Goal: Task Accomplishment & Management: Manage account settings

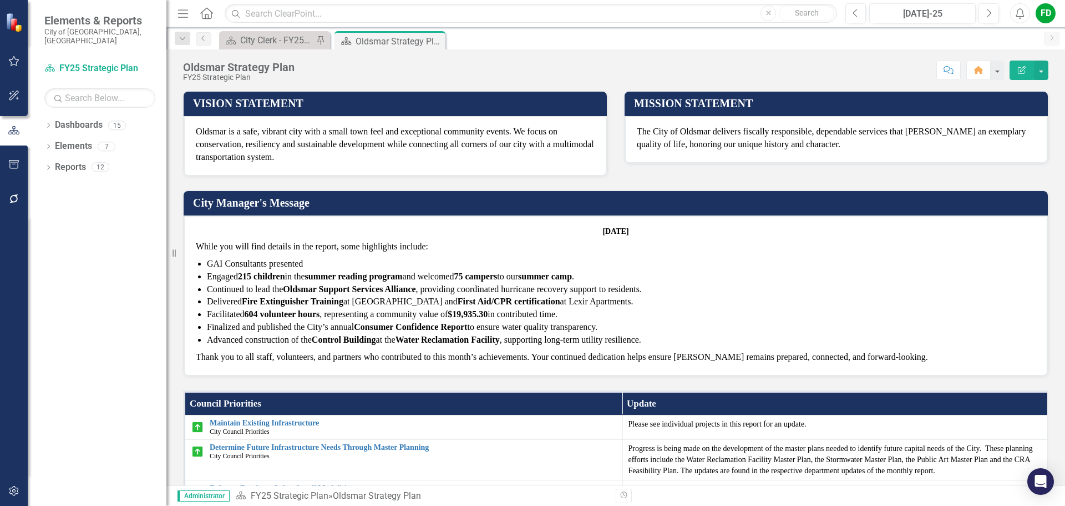
click at [312, 261] on p "GAI Consultants presented" at bounding box center [621, 263] width 829 height 13
click at [309, 266] on p "GAI Consultants presented" at bounding box center [621, 263] width 829 height 13
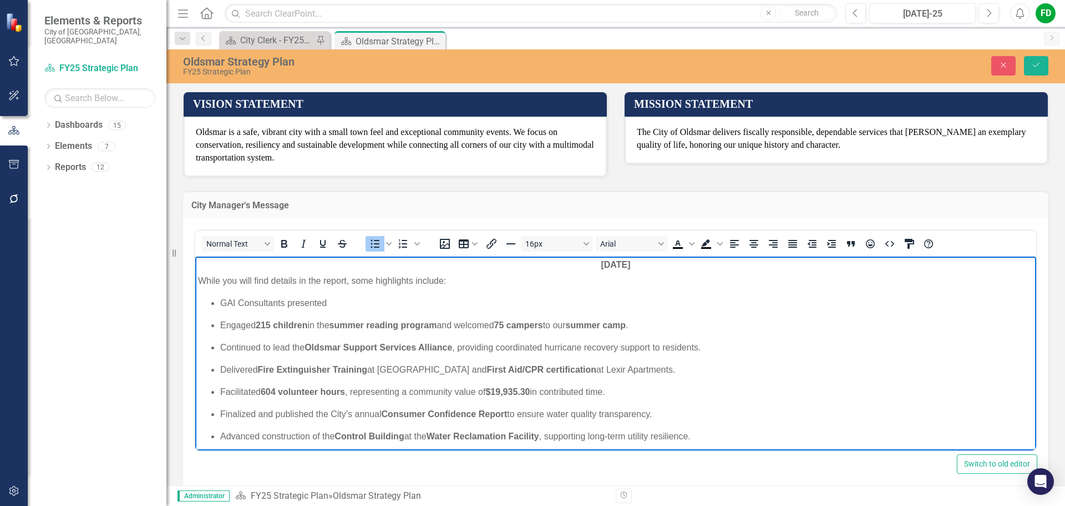
click at [338, 303] on p "GAI Consultants presented" at bounding box center [626, 302] width 813 height 13
drag, startPoint x: 816, startPoint y: 304, endPoint x: 345, endPoint y: 302, distance: 471.1
click at [345, 302] on p "GAI Consultants presented the [URL][DOMAIN_NAME]" at bounding box center [626, 302] width 813 height 13
click at [346, 301] on p "GAI Consultants presented the ellas County Local Designation Evaluation Review …" at bounding box center [626, 302] width 813 height 13
click at [819, 299] on p "GAI Consultants presented the Pinellas County Local Designation Evaluation Revi…" at bounding box center [626, 302] width 813 height 13
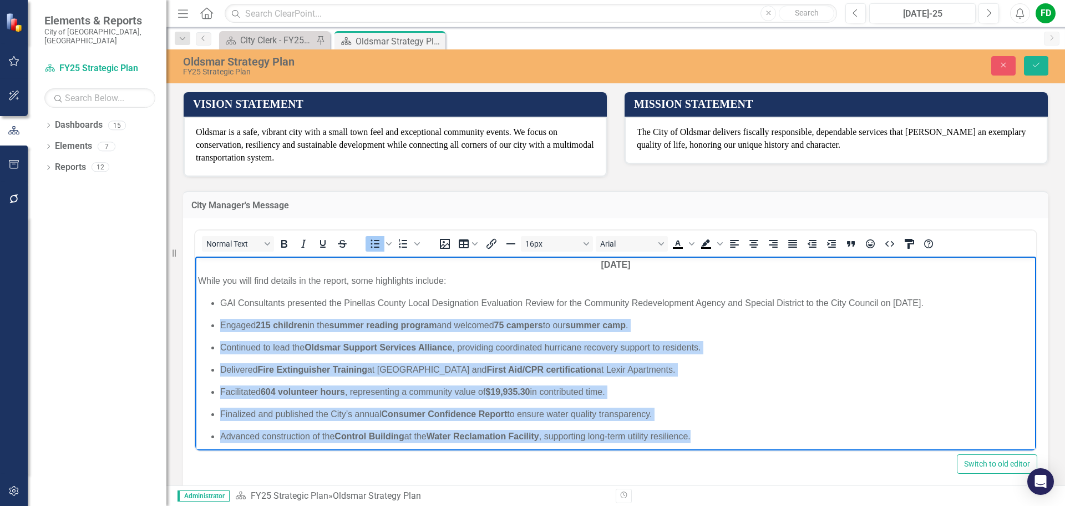
drag, startPoint x: 220, startPoint y: 322, endPoint x: 705, endPoint y: 433, distance: 497.4
click at [705, 433] on ul "GAI Consultants presented the Pinellas County Local Designation Evaluation Revi…" at bounding box center [616, 369] width 836 height 146
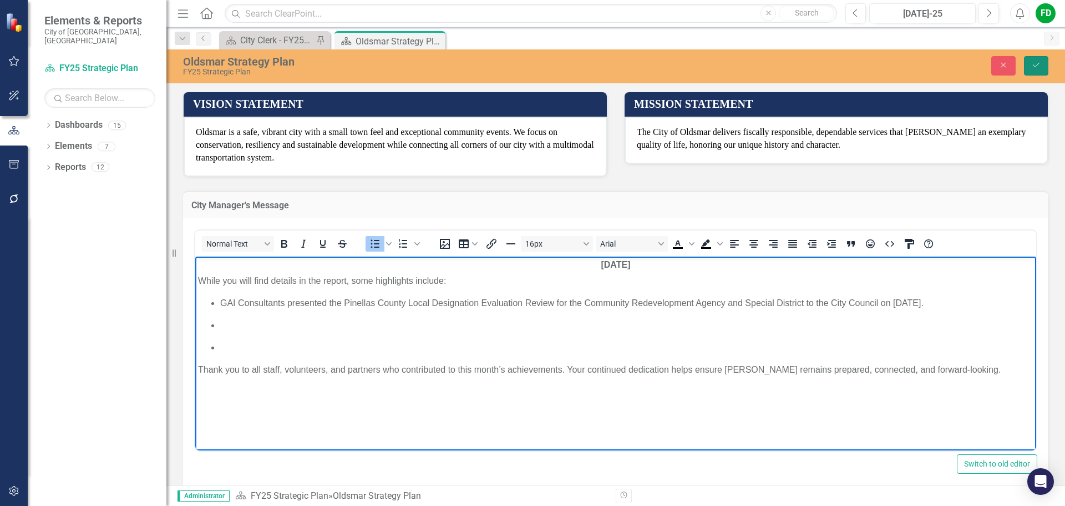
drag, startPoint x: 1035, startPoint y: 62, endPoint x: 547, endPoint y: 251, distance: 524.2
click at [1035, 62] on icon "Save" at bounding box center [1037, 65] width 10 height 8
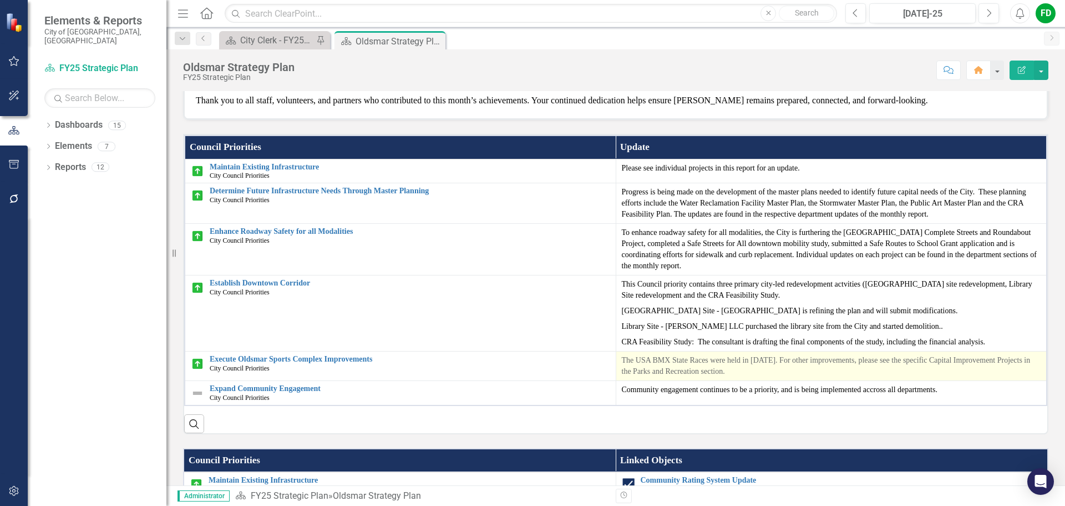
scroll to position [206, 0]
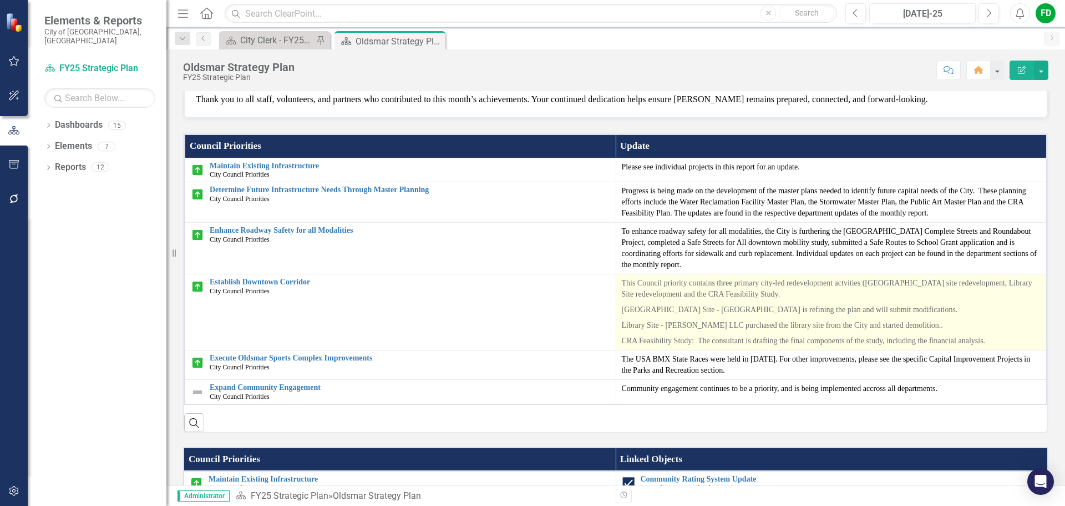
click at [692, 331] on p "Library Site - [PERSON_NAME] LLC purchased the library site from the City and s…" at bounding box center [831, 325] width 419 height 16
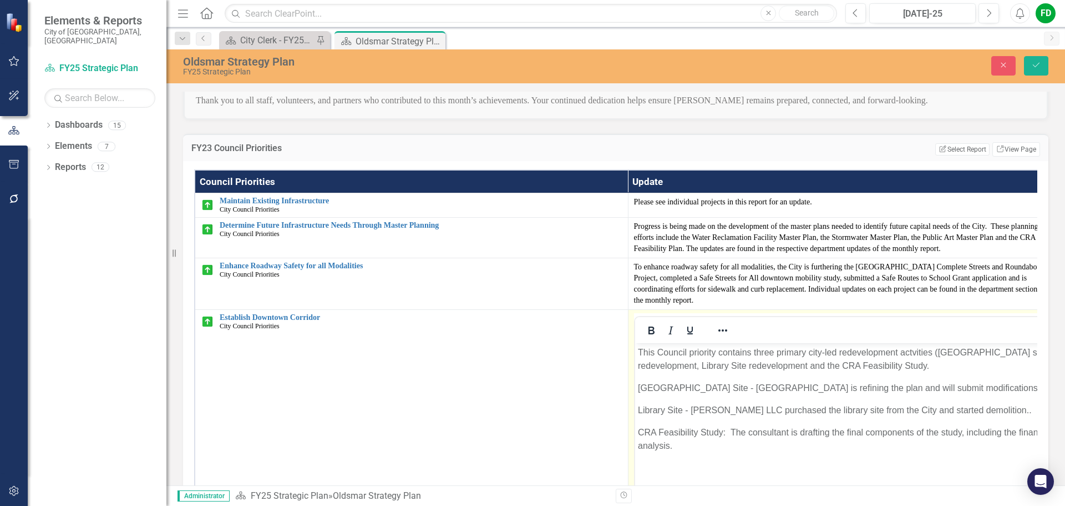
scroll to position [0, 0]
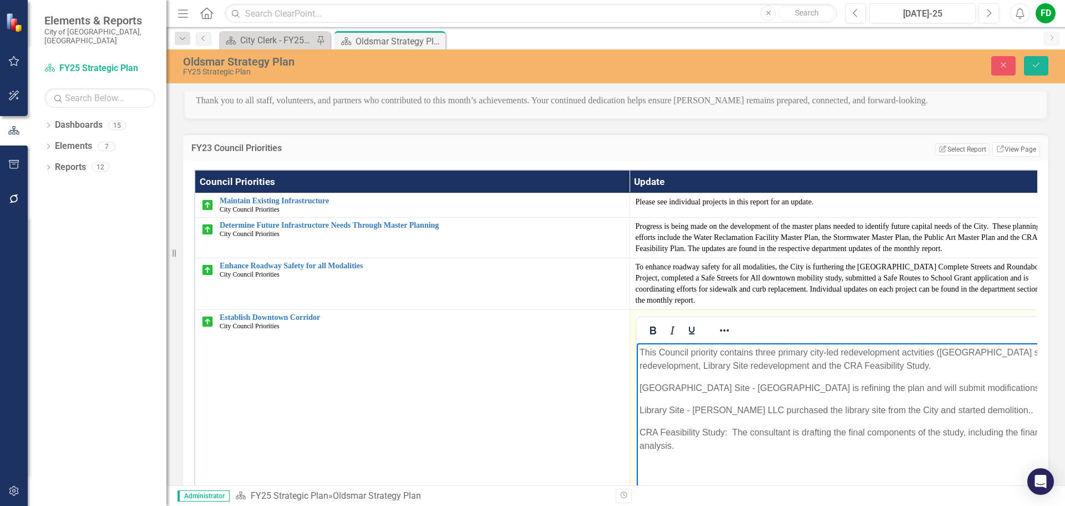
click at [692, 411] on p "Library Site - [PERSON_NAME] LLC purchased the library site from the City and s…" at bounding box center [847, 409] width 416 height 13
click at [977, 411] on p "Library Site - [PERSON_NAME] LLC purchased the library site from the City and s…" at bounding box center [847, 409] width 416 height 13
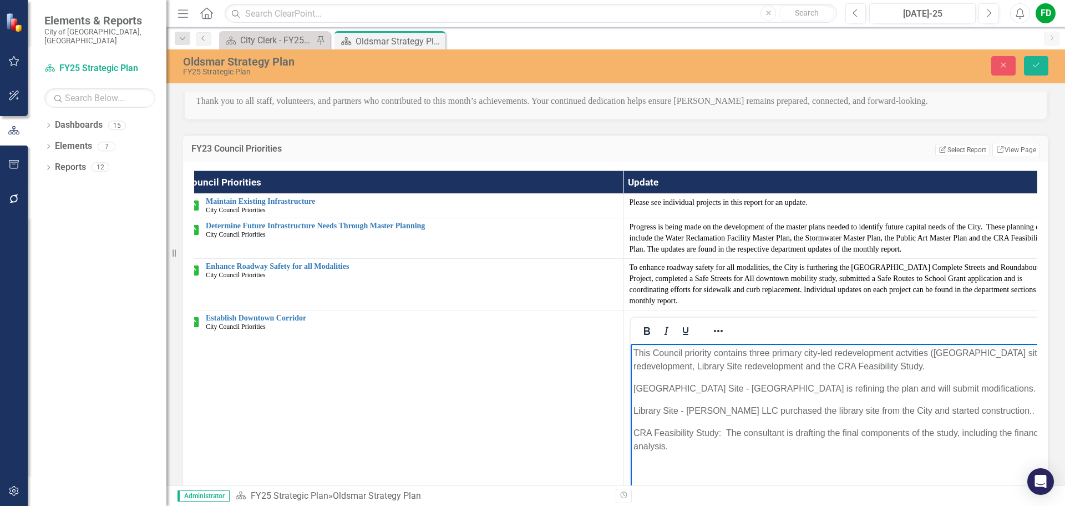
scroll to position [228, 0]
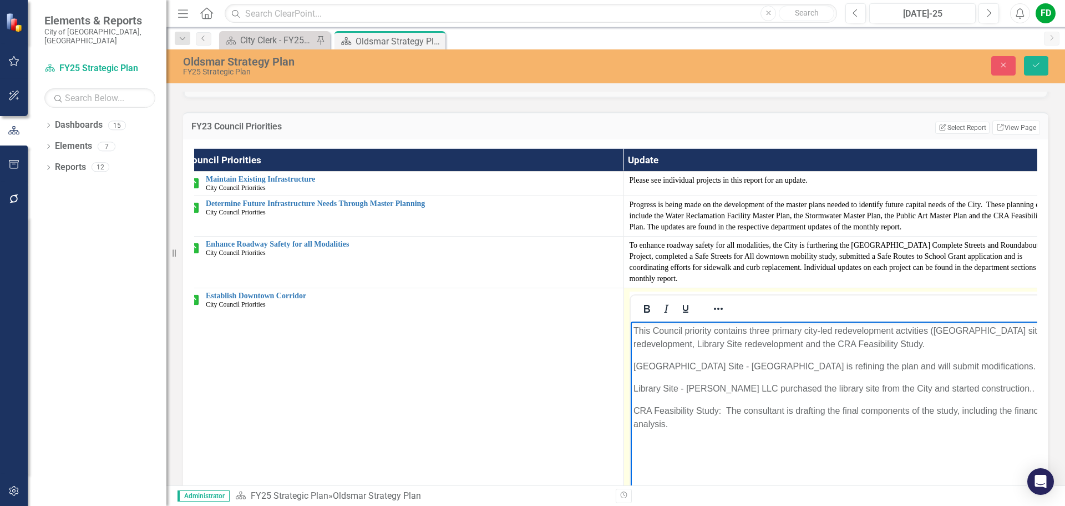
click at [745, 412] on p "CRA Feasibility Study: The consultant is drafting the final components of the s…" at bounding box center [844, 416] width 423 height 27
click at [786, 410] on p "CRA Feasibility Study: The consultant is drafting the final components of the s…" at bounding box center [844, 416] width 423 height 27
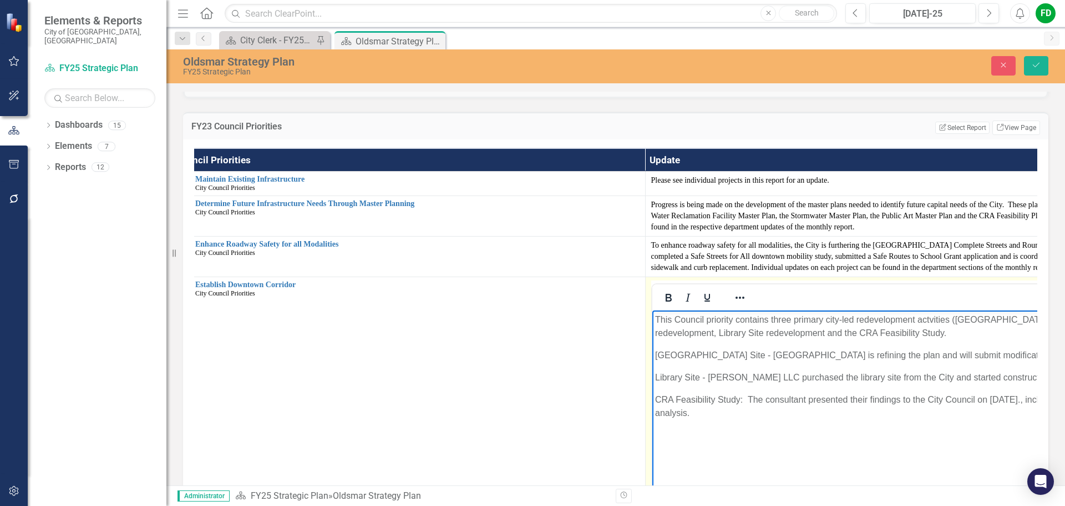
scroll to position [0, 25]
click at [1035, 64] on icon "Save" at bounding box center [1037, 65] width 10 height 8
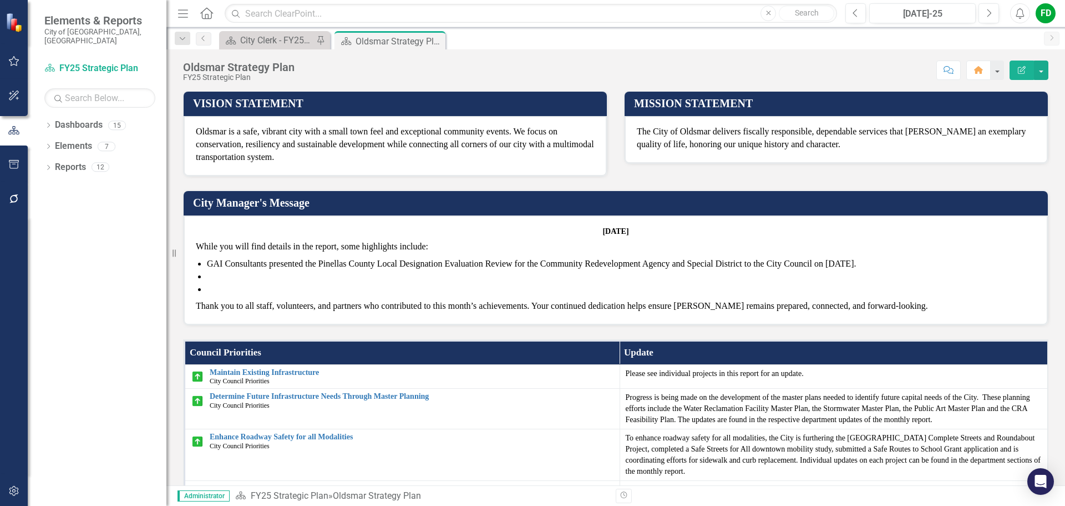
click at [210, 275] on li at bounding box center [621, 276] width 829 height 13
click at [214, 277] on li at bounding box center [621, 276] width 829 height 13
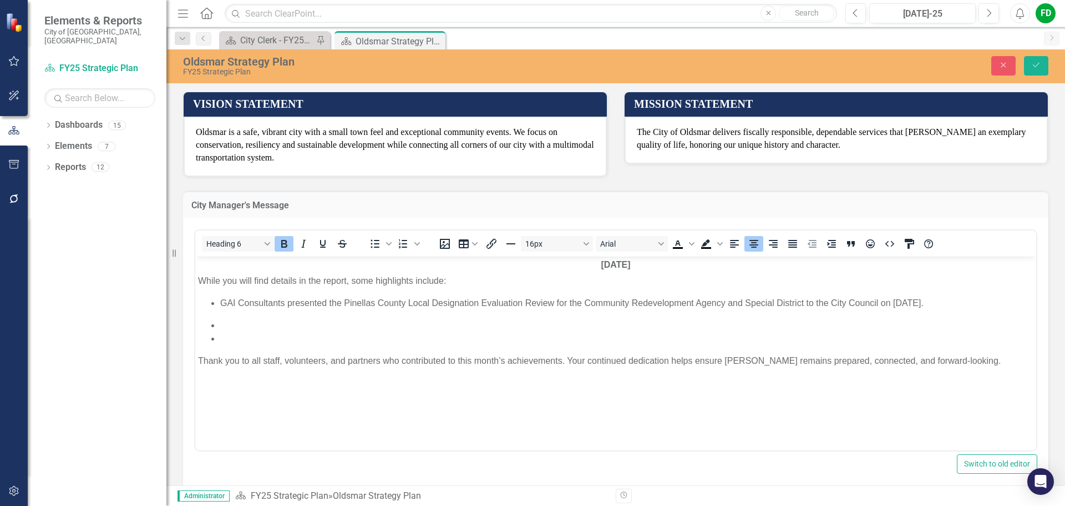
scroll to position [0, 0]
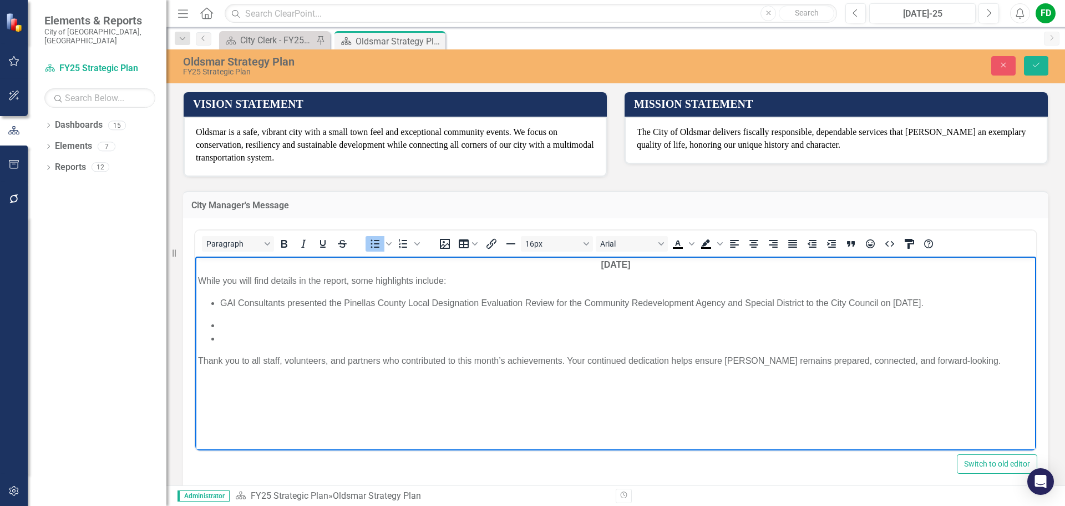
click at [230, 320] on li "Rich Text Area. Press ALT-0 for help." at bounding box center [626, 324] width 813 height 13
click at [478, 328] on li "To date, about 1,680 of 4,178 water meters have been replaced." at bounding box center [626, 324] width 813 height 13
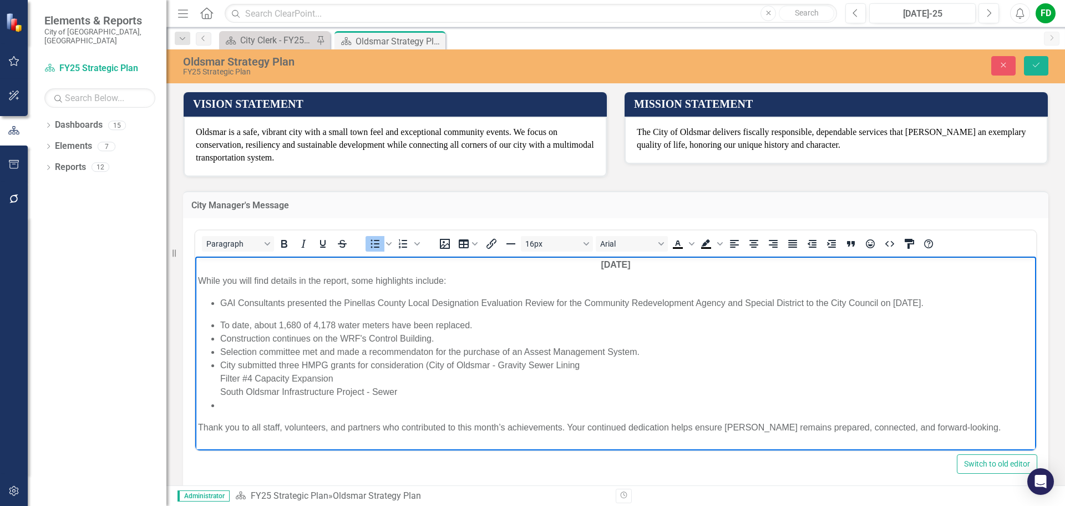
click at [582, 362] on li "City submitted three HMPG grants for consideration (City of Oldsmar - Gravity S…" at bounding box center [626, 378] width 813 height 40
drag, startPoint x: 496, startPoint y: 365, endPoint x: 429, endPoint y: 363, distance: 66.6
click at [429, 363] on li "City submitted three HMPG grants for consideration (City of Oldsmar - Gravity S…" at bounding box center [626, 378] width 813 height 40
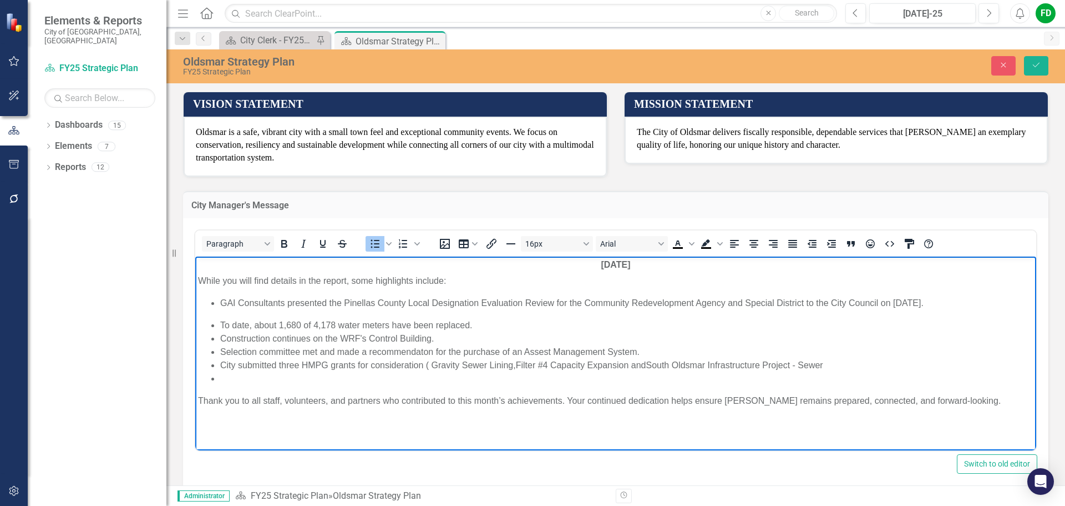
click at [829, 365] on li "City submitted three HMPG grants for consideration ( Gravity Sewer Lining, Filt…" at bounding box center [626, 364] width 813 height 13
click at [220, 300] on ul "GAI Consultants presented the Pinellas County Local Designation Evaluation Revi…" at bounding box center [616, 340] width 836 height 89
click at [930, 303] on p "GAI Consultants presented the Pinellas County Local Designation Evaluation Revi…" at bounding box center [626, 302] width 813 height 13
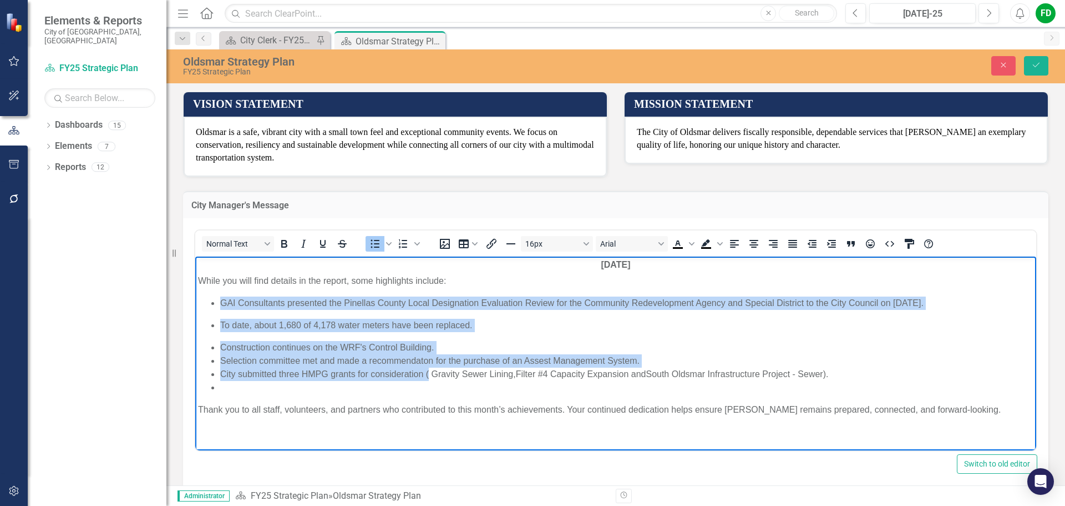
drag, startPoint x: 219, startPoint y: 302, endPoint x: 430, endPoint y: 372, distance: 222.1
click at [430, 372] on ul "GAI Consultants presented the Pinellas County Local Designation Evaluation Revi…" at bounding box center [616, 345] width 836 height 98
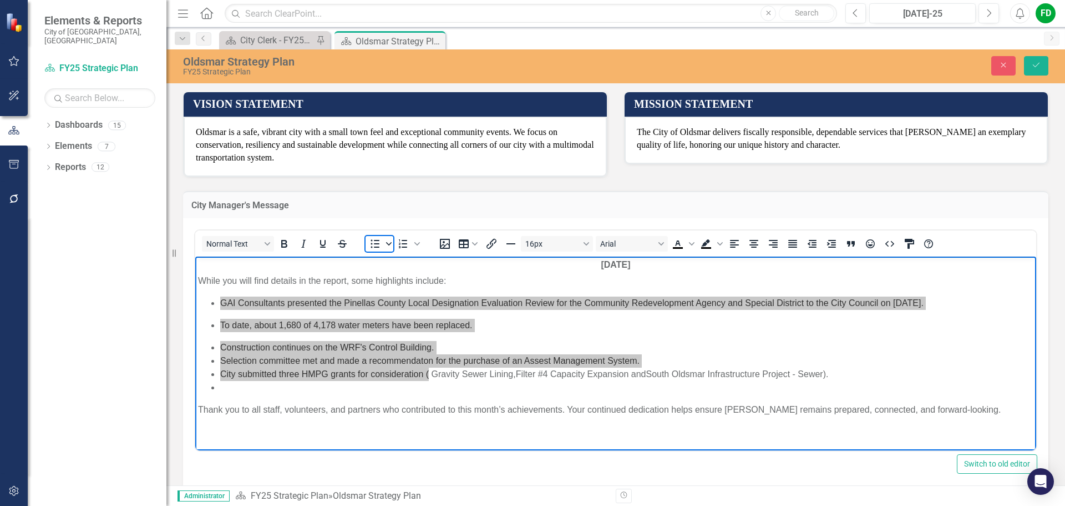
click at [392, 244] on span "Bullet list" at bounding box center [389, 244] width 9 height 16
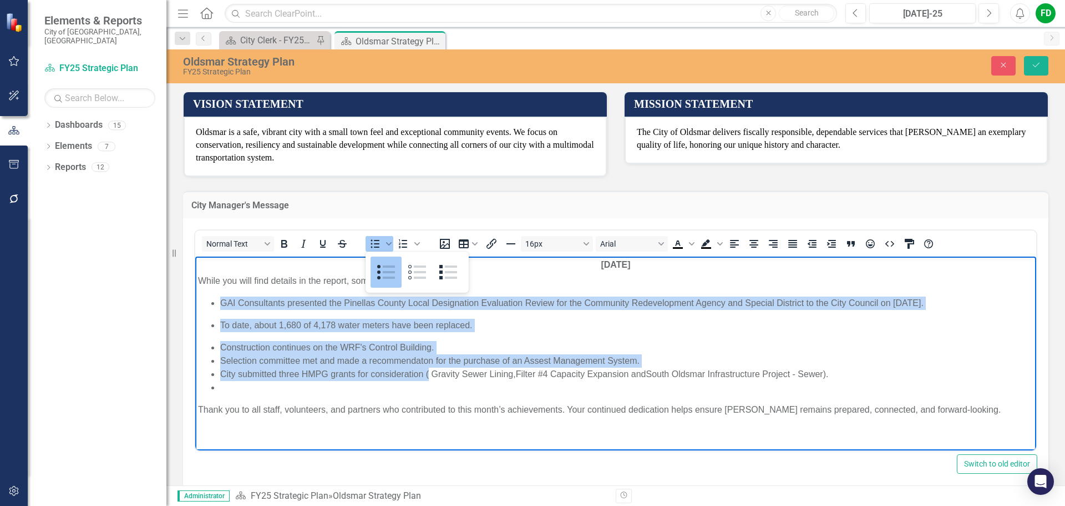
click at [221, 304] on p "GAI Consultants presented the Pinellas County Local Designation Evaluation Revi…" at bounding box center [626, 302] width 813 height 13
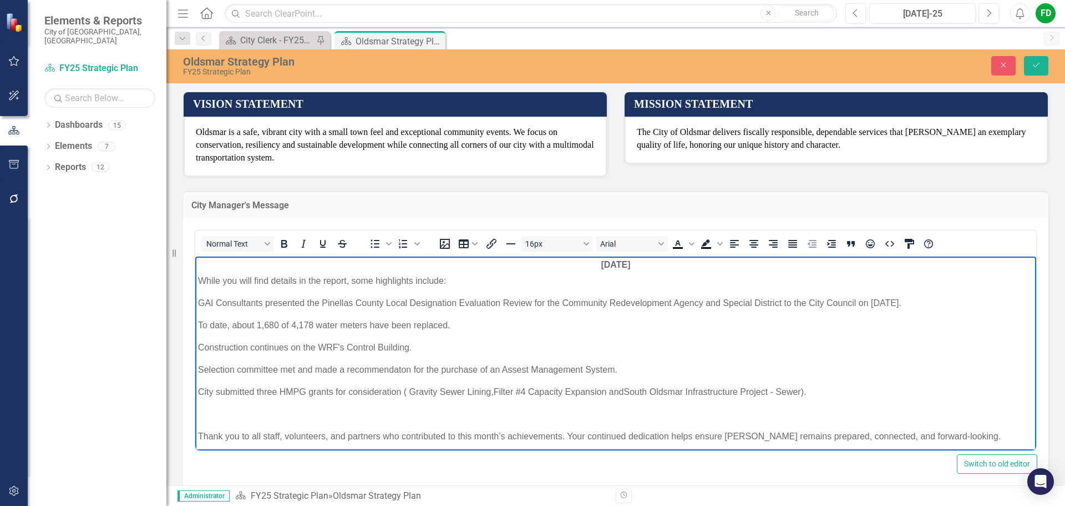
click at [198, 325] on body "[DATE] While you will find details in the report, some highlights include: GAI …" at bounding box center [615, 355] width 841 height 198
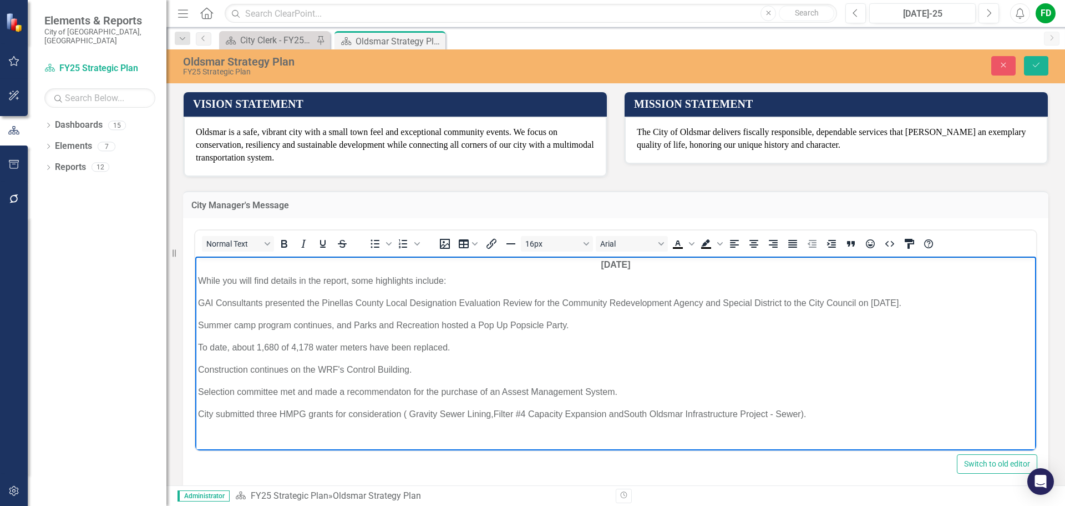
click at [199, 305] on p "GAI Consultants presented the Pinellas County Local Designation Evaluation Revi…" at bounding box center [616, 302] width 836 height 13
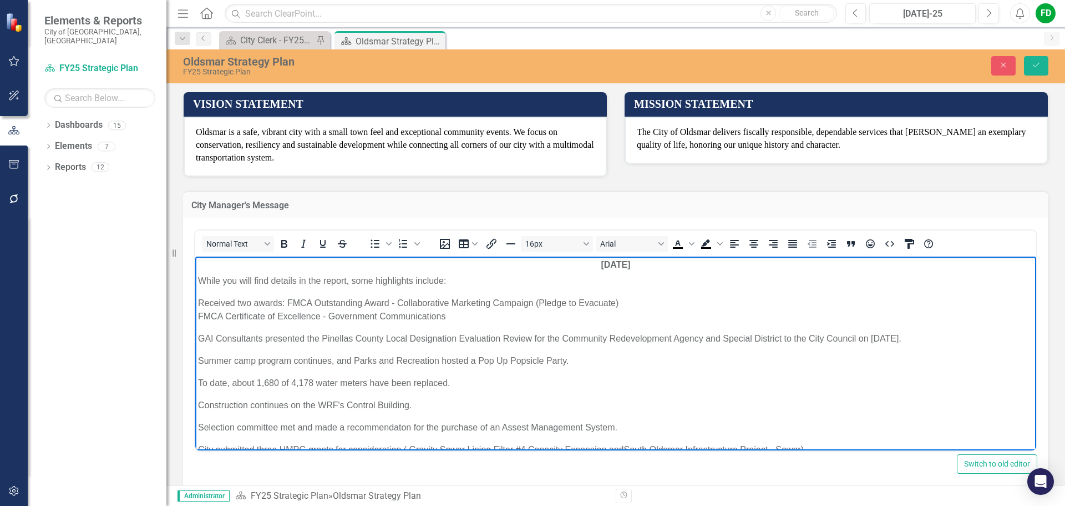
click at [629, 300] on p "Received two awards: FMCA Outstanding Award - Collaborative Marketing Campaign …" at bounding box center [616, 309] width 836 height 27
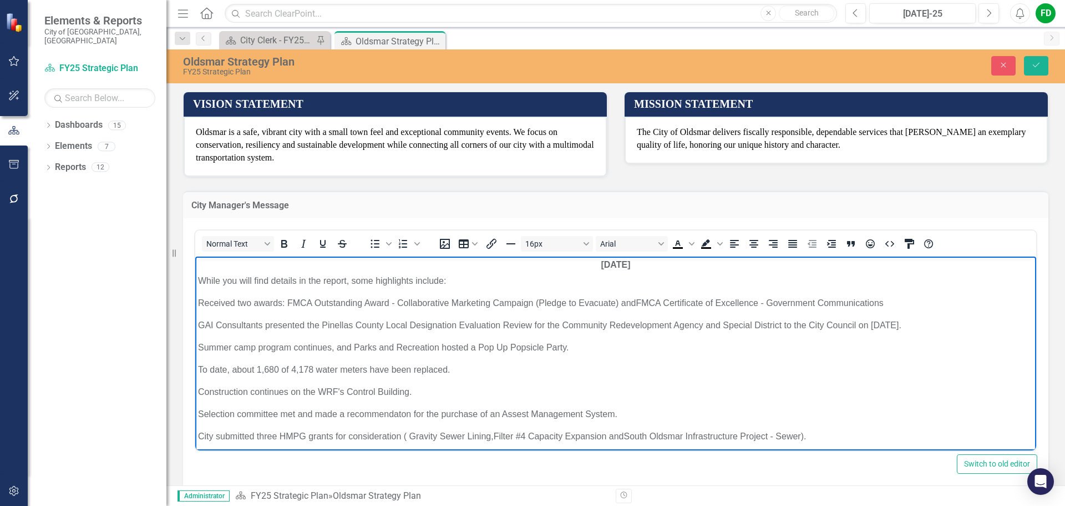
click at [195, 302] on body "[DATE] While you will find details in the report, some highlights include: Rece…" at bounding box center [615, 377] width 841 height 242
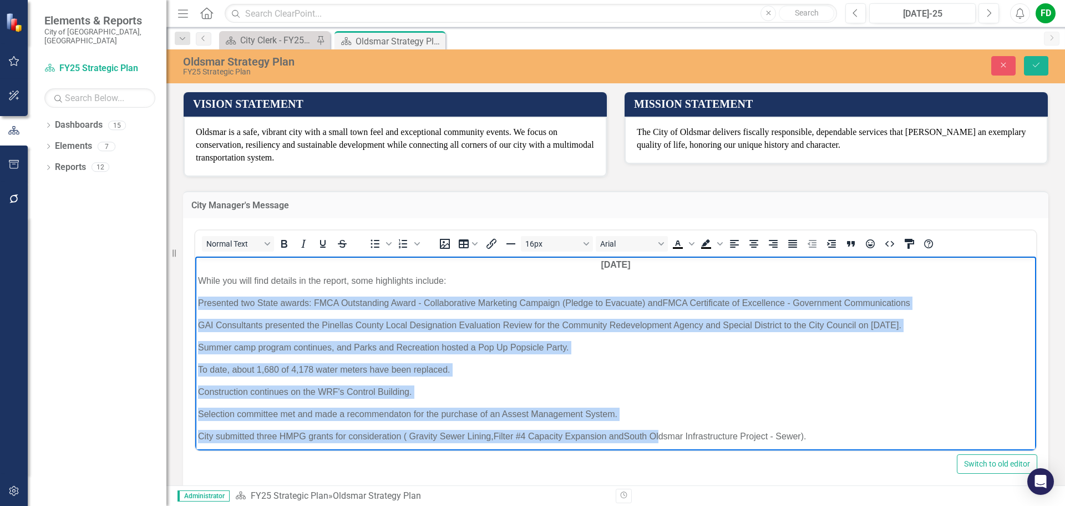
drag, startPoint x: 199, startPoint y: 304, endPoint x: 665, endPoint y: 435, distance: 484.3
click at [665, 435] on body "[DATE] While you will find details in the report, some highlights include: Pres…" at bounding box center [615, 377] width 841 height 242
click at [628, 378] on body "[DATE] While you will find details in the report, some highlights include: Pres…" at bounding box center [615, 377] width 841 height 242
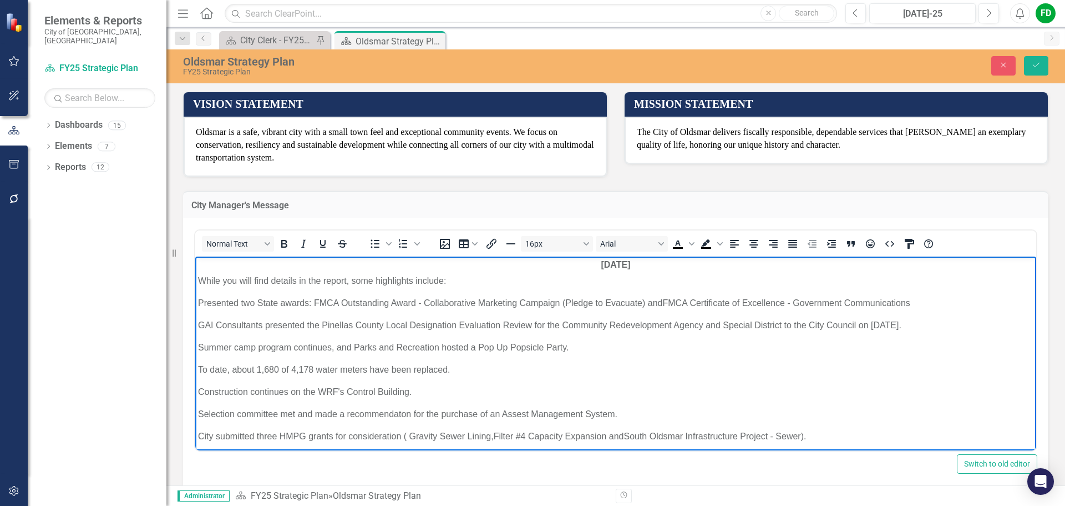
drag, startPoint x: 390, startPoint y: 325, endPoint x: 367, endPoint y: 332, distance: 23.9
click at [392, 326] on p "GAI Consultants presented the Pinellas County Local Designation Evaluation Revi…" at bounding box center [616, 324] width 836 height 13
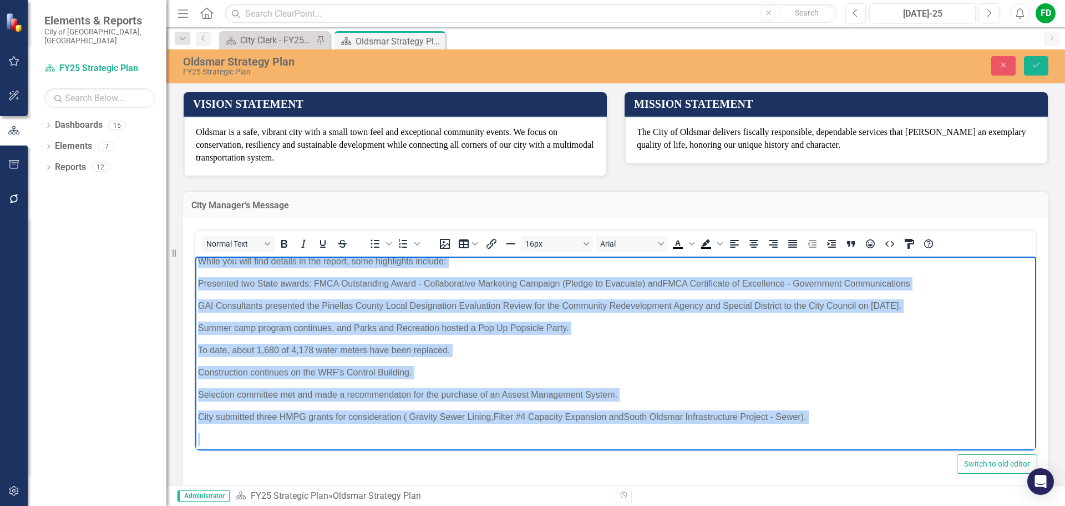
scroll to position [49, 0]
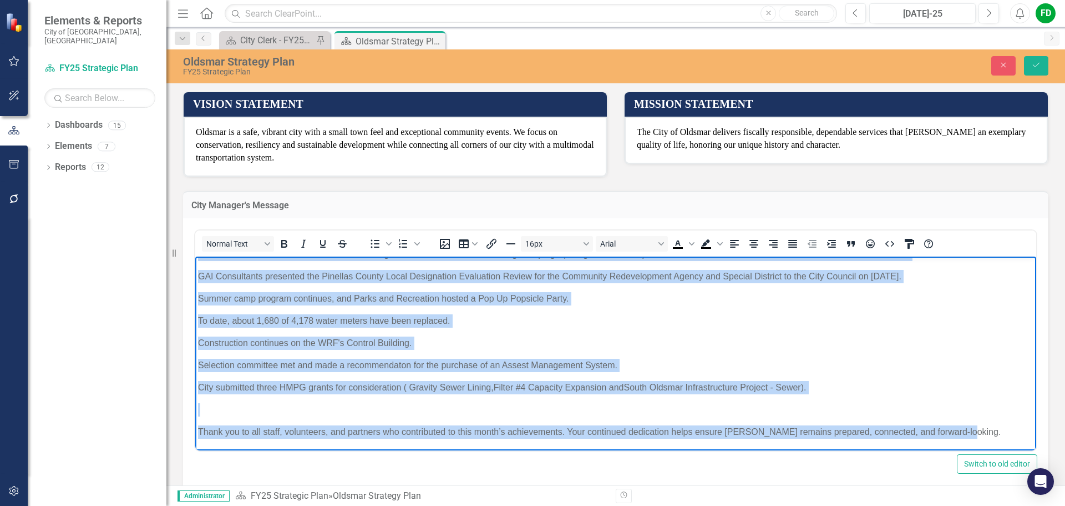
drag, startPoint x: 198, startPoint y: 278, endPoint x: 997, endPoint y: 417, distance: 811.0
click at [997, 417] on body "[DATE] While you will find details in the report, some highlights include: Pres…" at bounding box center [615, 328] width 841 height 242
copy body "Lorem ips dolo sita consect ad eli seddoe, temp incididunt utlabor: Etdolorem a…"
click at [529, 340] on p "Construction continues on the WRF's Control Building." at bounding box center [616, 342] width 836 height 13
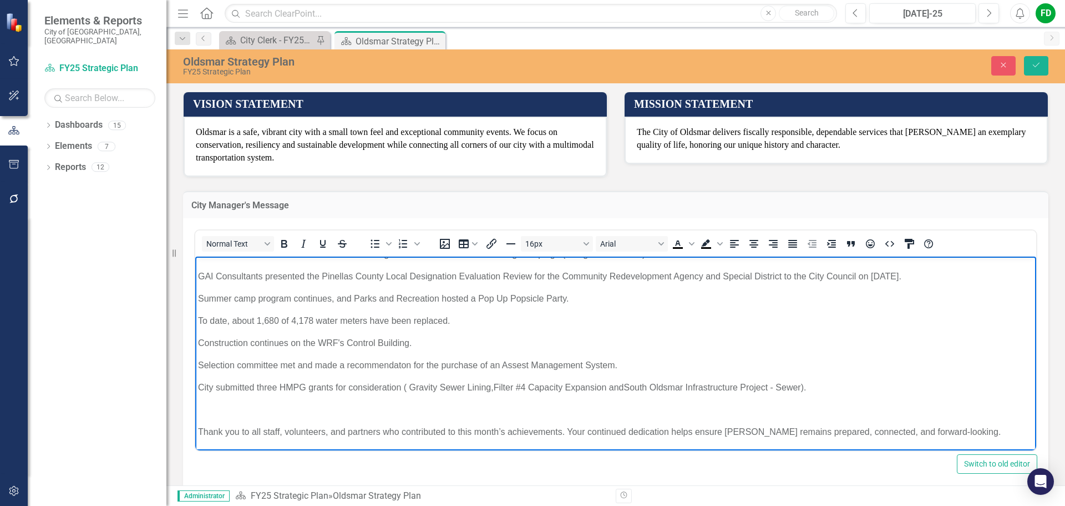
scroll to position [0, 0]
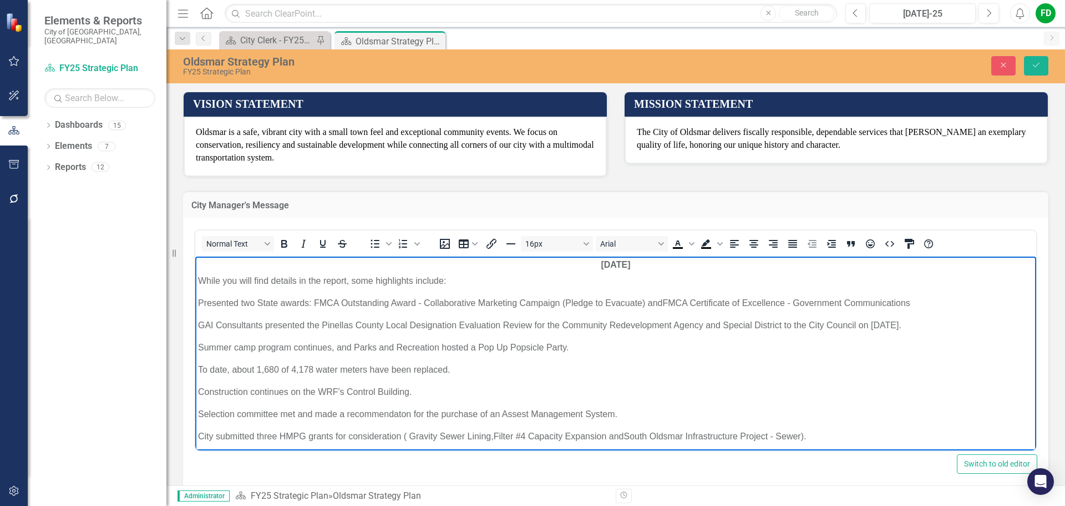
click at [524, 362] on p "To date, about 1,680 of 4,178 water meters have been replaced." at bounding box center [616, 368] width 836 height 13
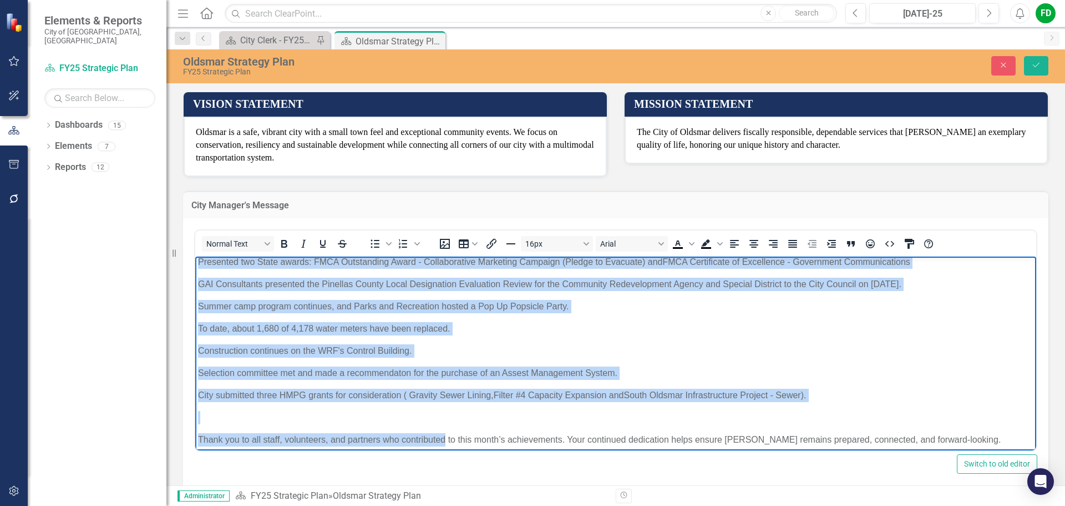
scroll to position [49, 0]
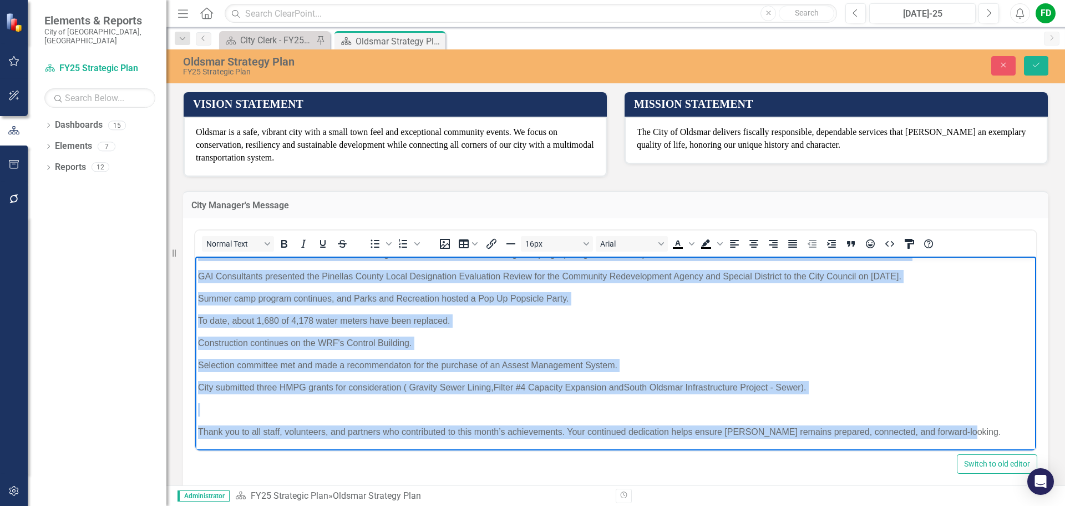
drag, startPoint x: 201, startPoint y: 280, endPoint x: 1025, endPoint y: 441, distance: 840.1
click at [1023, 441] on html "[DATE] While you will find details in the report, some highlights include: Pres…" at bounding box center [615, 328] width 841 height 242
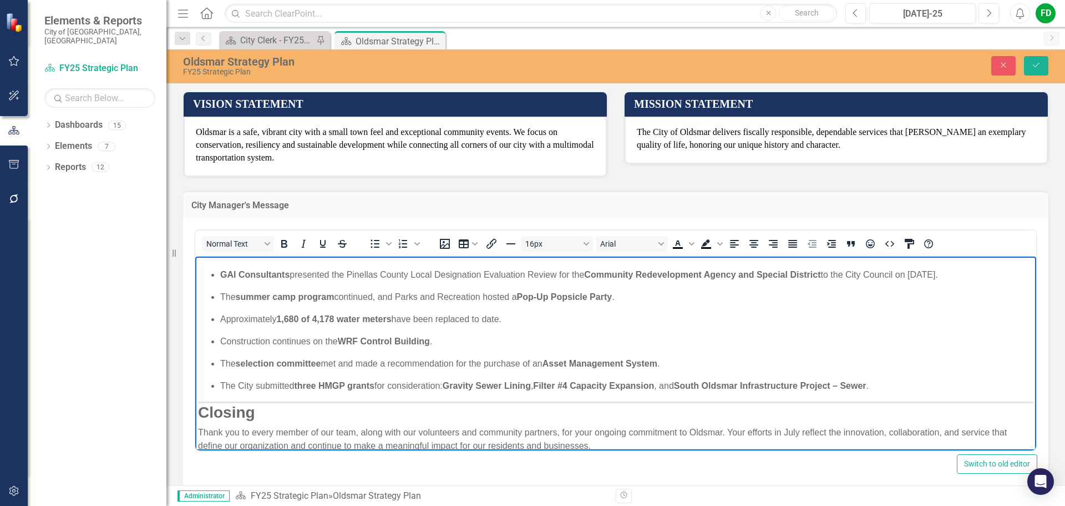
scroll to position [0, 0]
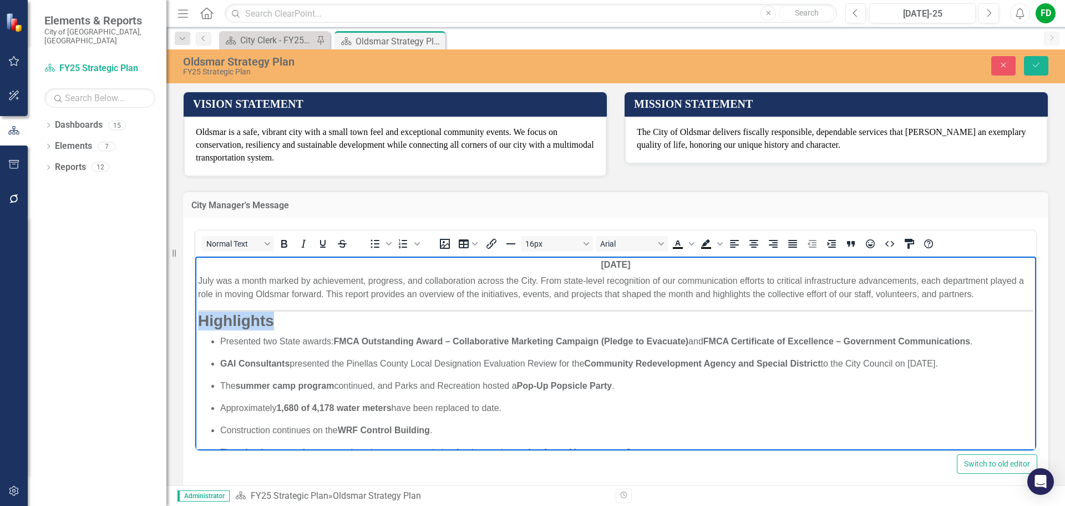
drag, startPoint x: 993, startPoint y: 296, endPoint x: 995, endPoint y: 322, distance: 26.7
click at [995, 322] on body "[DATE] July was a month marked by achievement, progress, and collaboration acro…" at bounding box center [615, 404] width 841 height 296
click at [985, 293] on p "July was a month marked by achievement, progress, and collaboration across the …" at bounding box center [616, 287] width 836 height 27
drag, startPoint x: 985, startPoint y: 293, endPoint x: 990, endPoint y: 313, distance: 20.6
click at [990, 313] on body "[DATE] July was a month marked by achievement, progress, and collaboration acro…" at bounding box center [615, 404] width 841 height 296
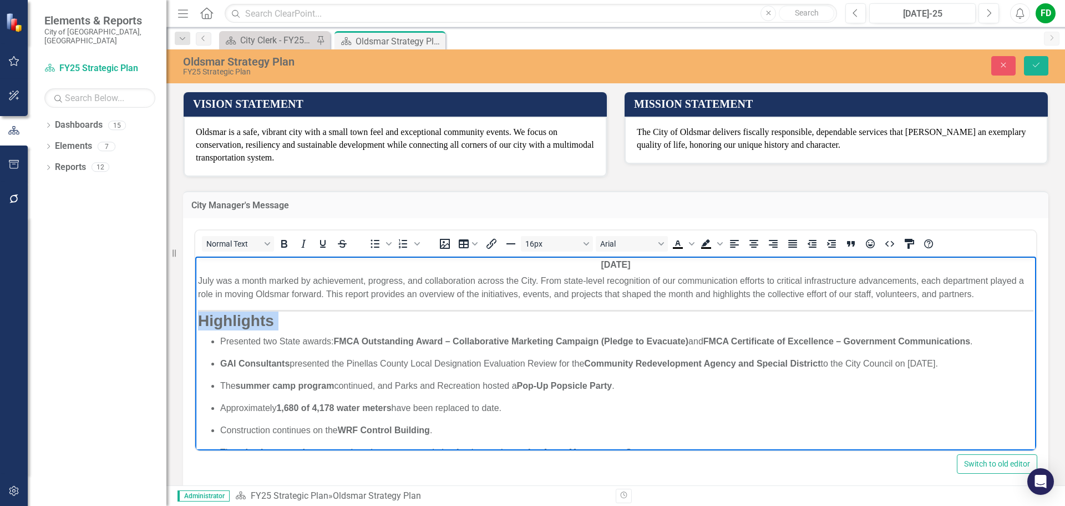
click at [990, 313] on h3 "Highlights" at bounding box center [616, 320] width 836 height 19
click at [199, 318] on strong "Highlights" at bounding box center [236, 319] width 76 height 17
drag, startPoint x: 288, startPoint y: 314, endPoint x: 386, endPoint y: 563, distance: 268.1
click at [195, 307] on html "[DATE] July was a month marked by achievement, progress, and collaboration acro…" at bounding box center [615, 403] width 841 height 295
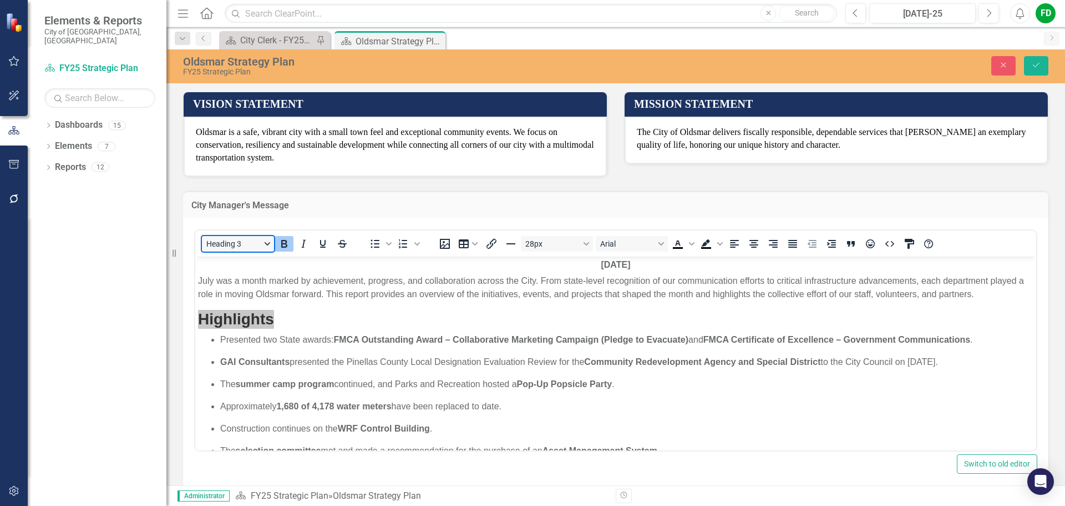
click at [267, 246] on button "Heading 3" at bounding box center [238, 244] width 72 height 16
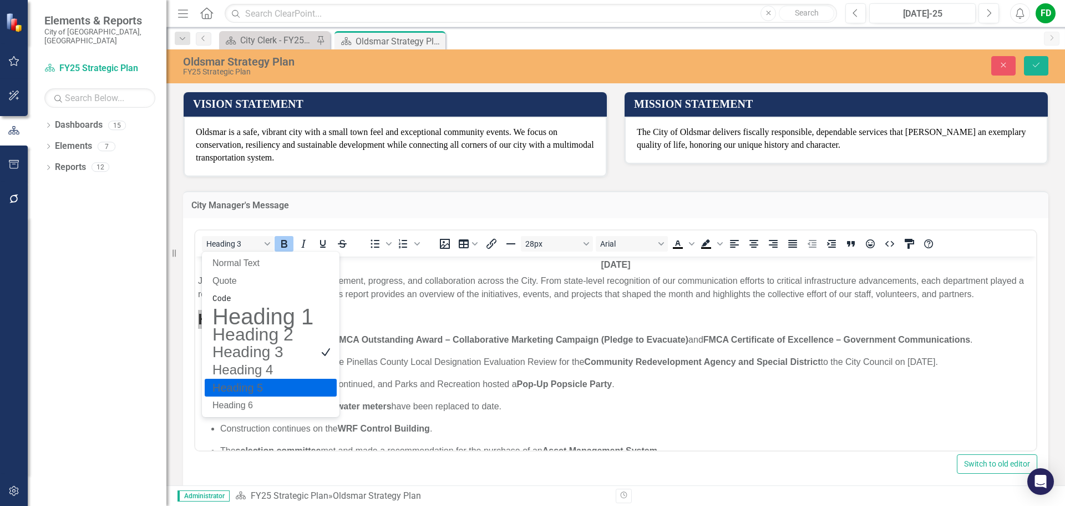
click at [250, 387] on h5 "Heading 5" at bounding box center [262, 387] width 103 height 13
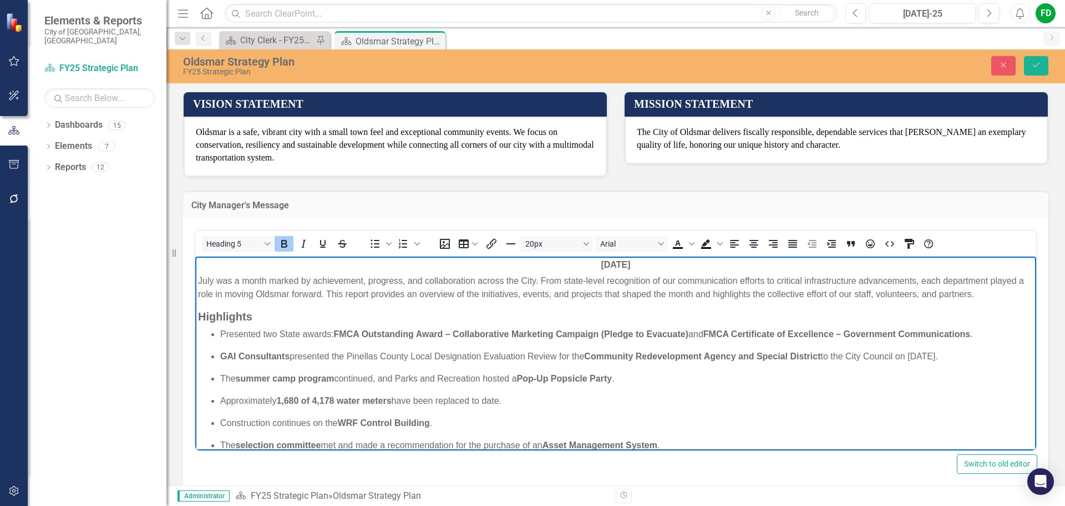
click at [282, 343] on ul "Presented two State awards: FMCA Outstanding Award – Collaborative Marketing Ca…" at bounding box center [616, 400] width 836 height 146
drag, startPoint x: 251, startPoint y: 314, endPoint x: 191, endPoint y: 315, distance: 60.0
click at [195, 315] on html "[DATE] July was a month marked by achievement, progress, and collaboration acro…" at bounding box center [615, 401] width 841 height 290
click at [265, 246] on button "Heading 5" at bounding box center [238, 244] width 72 height 16
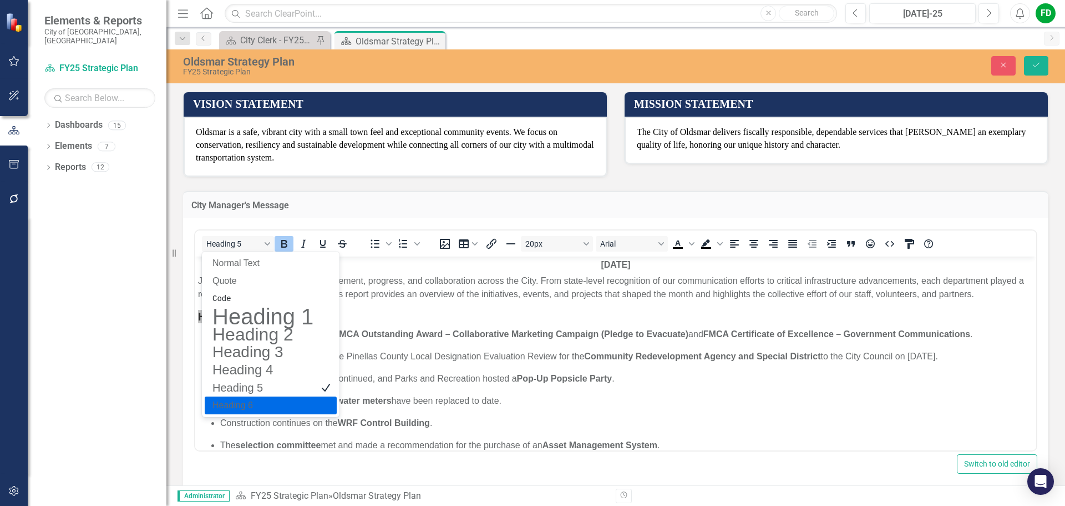
click at [236, 396] on div "Heading 6" at bounding box center [271, 405] width 132 height 18
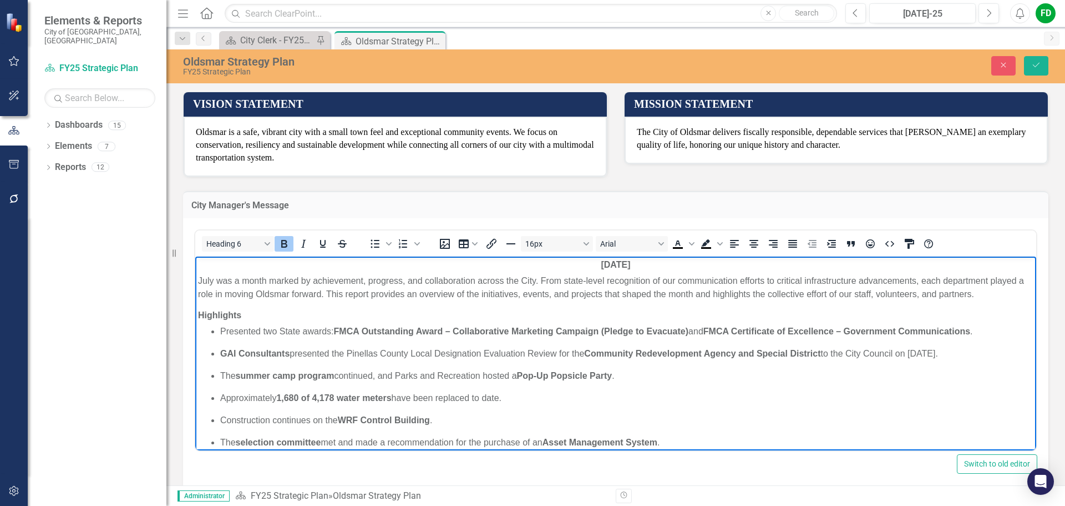
click at [284, 333] on p "Presented two State awards: FMCA Outstanding Award – Collaborative Marketing Ca…" at bounding box center [626, 330] width 813 height 13
click at [271, 310] on h6 "Highlights" at bounding box center [616, 314] width 836 height 11
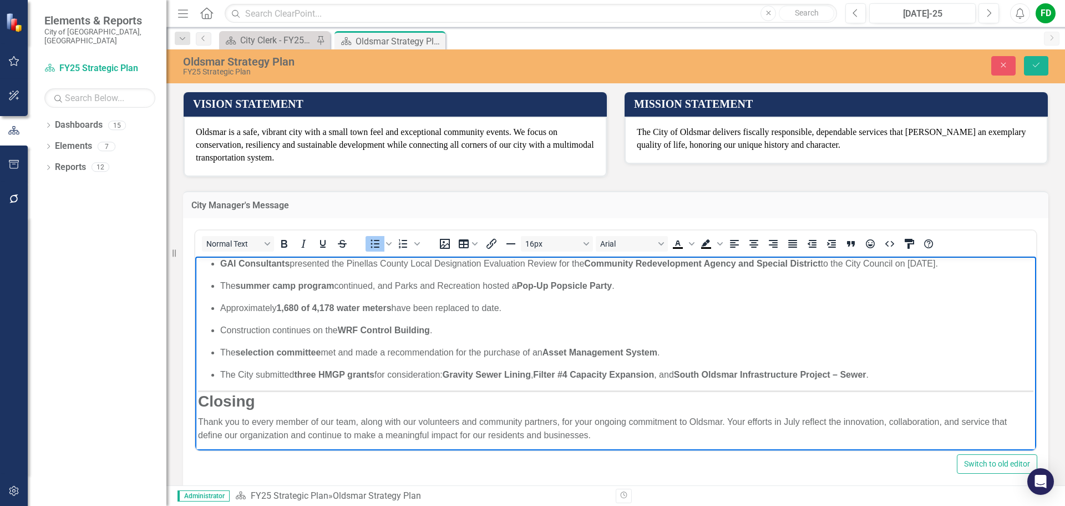
scroll to position [93, 0]
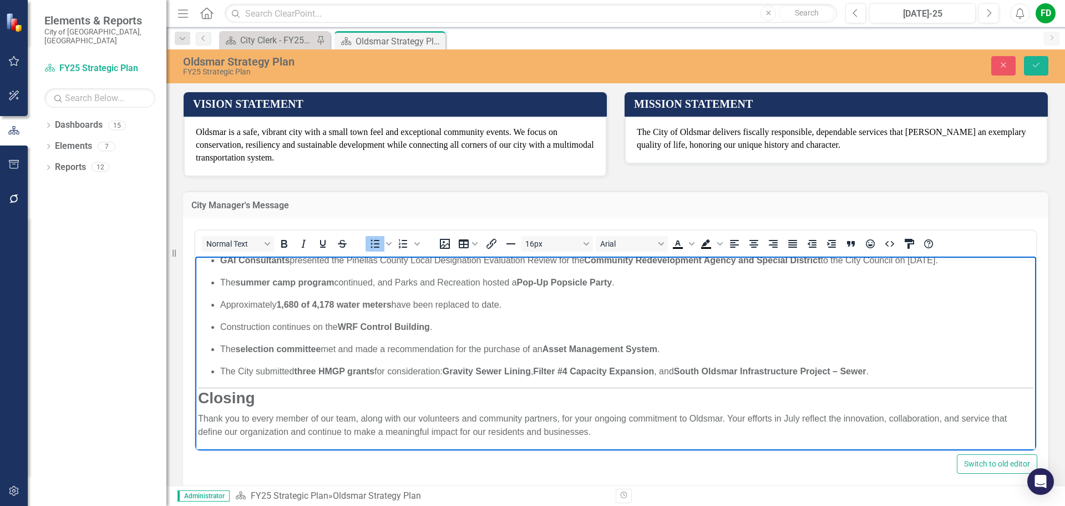
click at [264, 401] on h3 "Closing" at bounding box center [616, 397] width 836 height 19
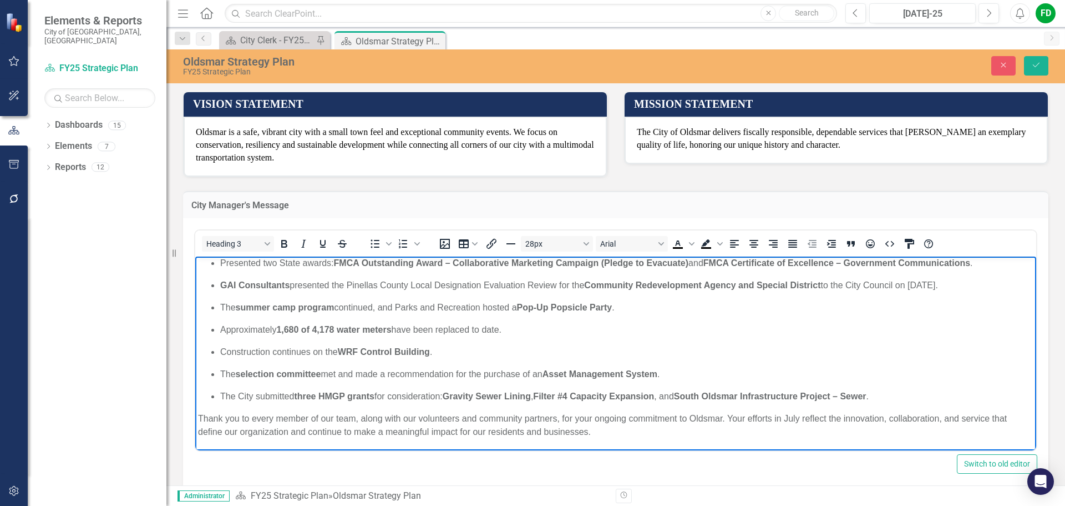
scroll to position [68, 0]
click at [458, 431] on p "Thank you to every member of our team, along with our volunteers and community …" at bounding box center [616, 424] width 836 height 27
click at [338, 305] on p "The summer camp program continued, and Parks and Recreation hosted a Pop-Up Pop…" at bounding box center [626, 306] width 813 height 13
drag, startPoint x: 300, startPoint y: 307, endPoint x: 366, endPoint y: 310, distance: 66.1
click at [366, 310] on p "Summer camp and summer reading programs continued, and Parks and Recreation hos…" at bounding box center [626, 306] width 813 height 13
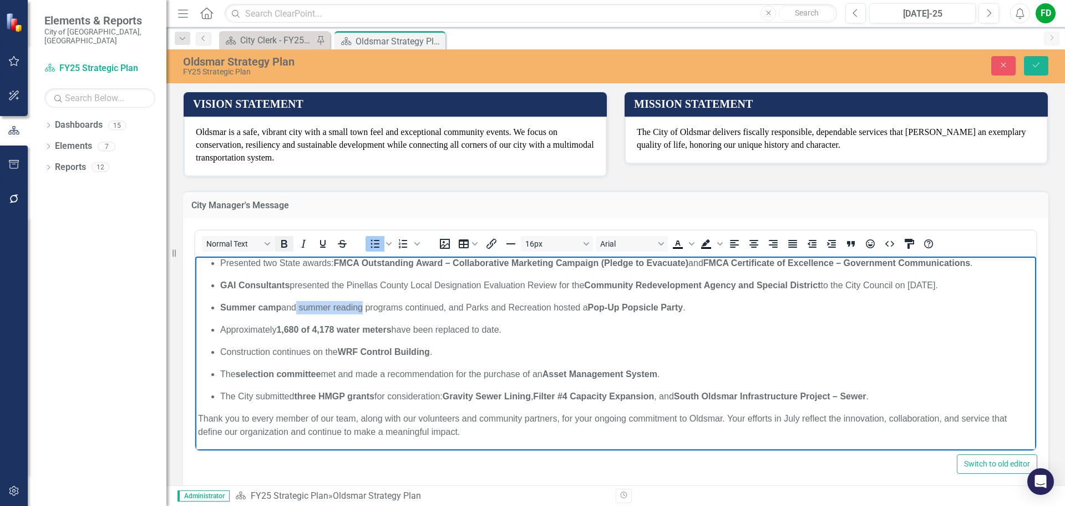
click at [284, 245] on icon "Bold" at bounding box center [283, 243] width 13 height 13
click at [704, 307] on p "Summer camp and summer reading programs continued, and Parks and Recreation hos…" at bounding box center [626, 306] width 813 height 13
click at [451, 307] on p "Summer camp and summer reading programs continued, and Parks and Recreation hos…" at bounding box center [626, 306] width 813 height 13
click at [460, 302] on p "Summer camp and summer reading programs continued. Parks and Recreation hosted …" at bounding box center [626, 306] width 813 height 13
click at [730, 305] on strong "Pop-Up Popsicle Party, ad" at bounding box center [675, 306] width 110 height 9
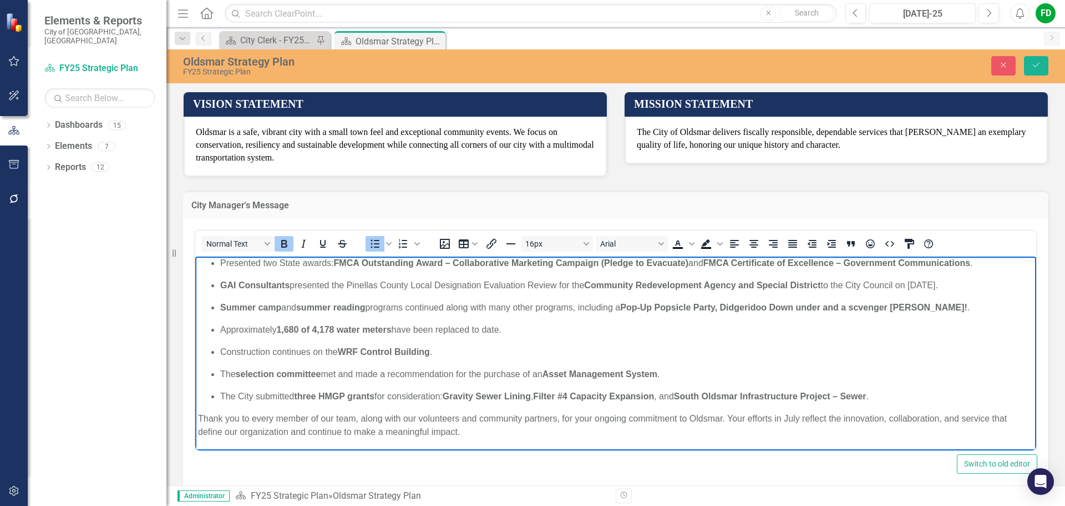
click at [729, 308] on strong "Pop-Up Popsicle Party, Didgeridoo Down under and a scvenger [PERSON_NAME]!" at bounding box center [793, 306] width 347 height 9
click at [806, 308] on strong "Pop-Up Popsicle Party, Didgeridoo Down under and a scvenger [PERSON_NAME]!" at bounding box center [793, 306] width 347 height 9
click at [631, 308] on strong "Pop-Up Popsicle Party, Didgeridoo Down Under and a scvenger [PERSON_NAME]!" at bounding box center [794, 306] width 348 height 9
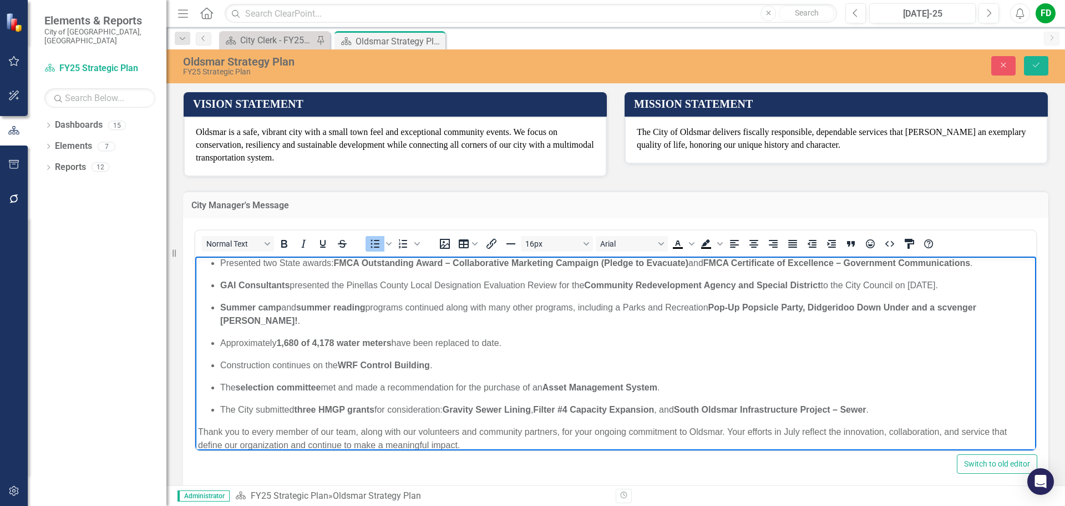
scroll to position [82, 0]
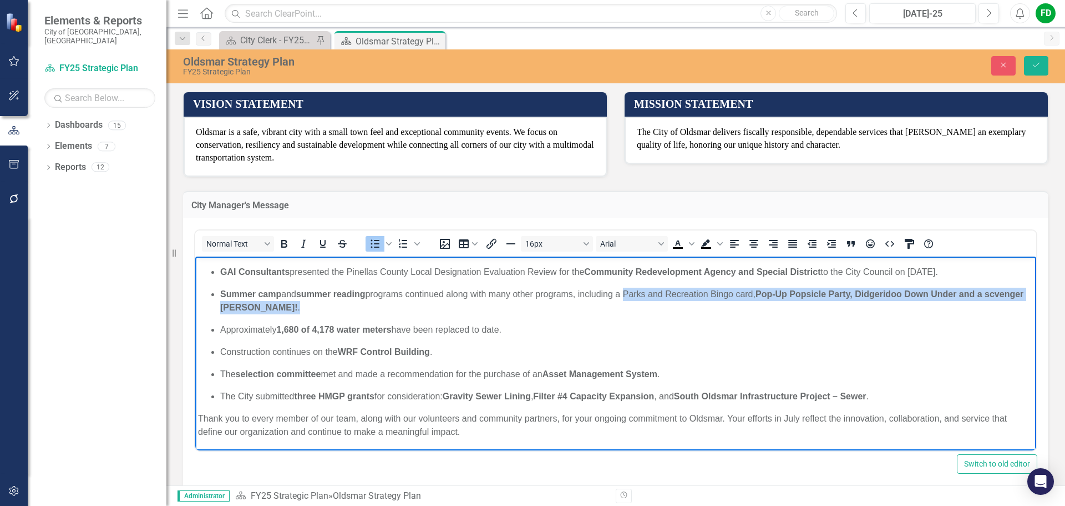
drag, startPoint x: 629, startPoint y: 292, endPoint x: 817, endPoint y: 312, distance: 189.1
click at [817, 312] on p "Summer camp and summer reading programs continued along with many other program…" at bounding box center [626, 300] width 813 height 27
drag, startPoint x: 284, startPoint y: 249, endPoint x: 122, endPoint y: 42, distance: 262.9
click at [284, 249] on icon "Bold" at bounding box center [283, 243] width 13 height 13
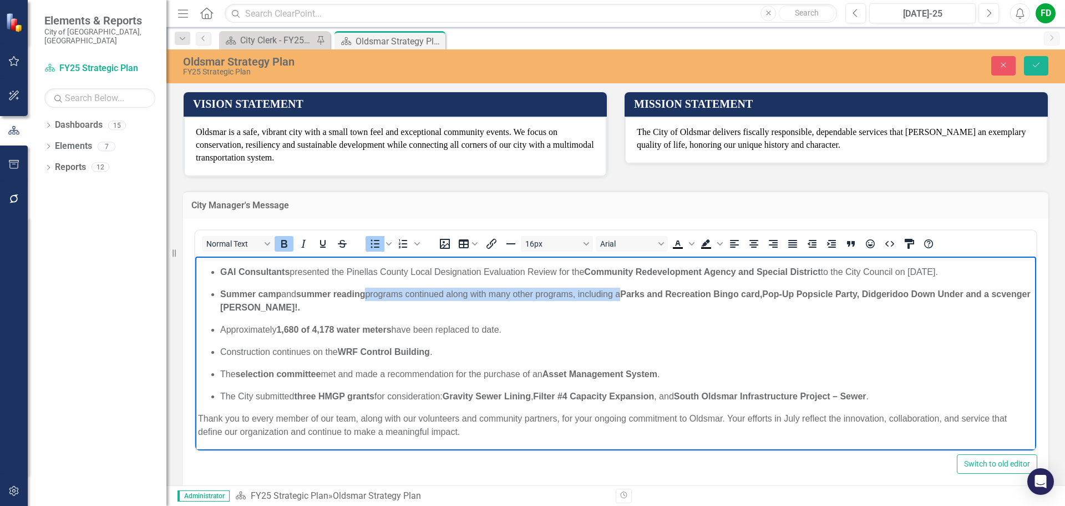
click at [289, 246] on icon "Bold" at bounding box center [283, 243] width 13 height 13
click at [284, 315] on ul "Presented two State awards: FMCA Outstanding Award – Collaborative Marketing Ca…" at bounding box center [616, 322] width 836 height 160
click at [276, 307] on p "Summer camp and summer reading programs continued along with many other program…" at bounding box center [626, 300] width 813 height 27
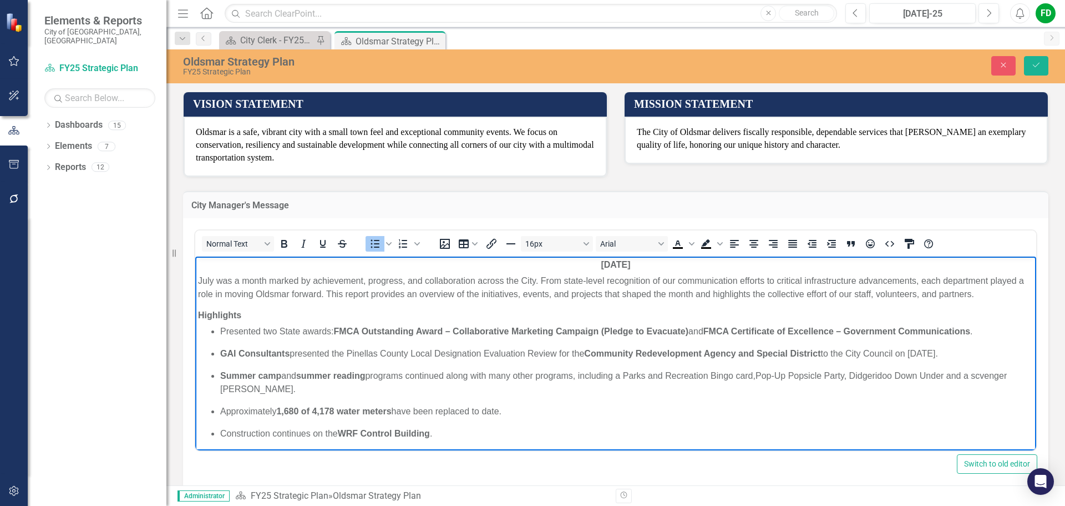
drag, startPoint x: 1022, startPoint y: 360, endPoint x: 1226, endPoint y: 502, distance: 248.3
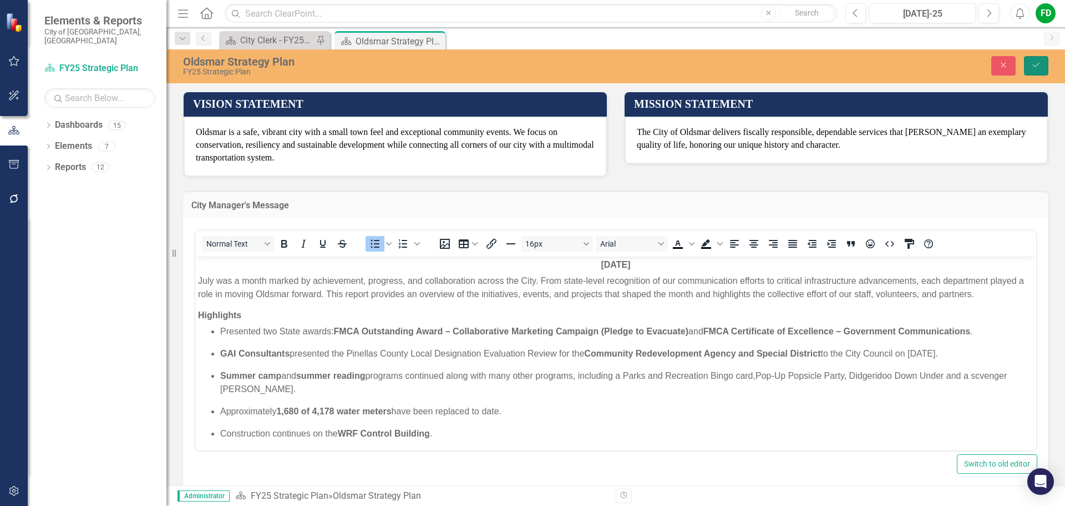
click at [1030, 59] on button "Save" at bounding box center [1036, 65] width 24 height 19
